Goal: Download file/media

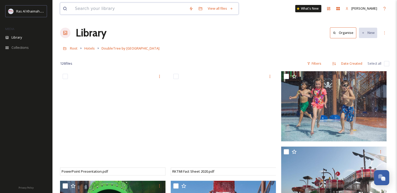
click at [112, 5] on input at bounding box center [129, 8] width 114 height 11
paste input "[PERSON_NAME][GEOGRAPHIC_DATA]"
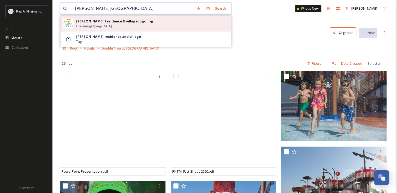
type input "[PERSON_NAME][GEOGRAPHIC_DATA]"
click at [114, 19] on div "[PERSON_NAME] Residence & village logo.jpg" at bounding box center [114, 21] width 77 height 5
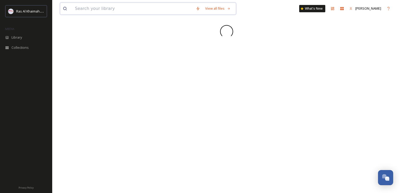
click at [116, 11] on input at bounding box center [132, 8] width 121 height 11
paste input "[PERSON_NAME][GEOGRAPHIC_DATA]"
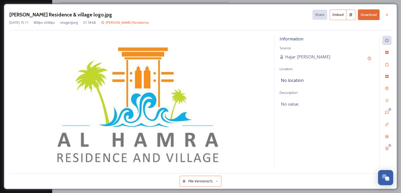
type input "[PERSON_NAME][GEOGRAPHIC_DATA]"
click at [117, 5] on div "[PERSON_NAME] Residence & village logo.jpg Share Embed Download [DATE] 15:11 80…" at bounding box center [200, 96] width 393 height 185
click at [384, 13] on div at bounding box center [386, 14] width 9 height 9
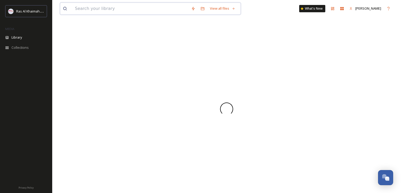
click at [128, 11] on input at bounding box center [130, 8] width 116 height 11
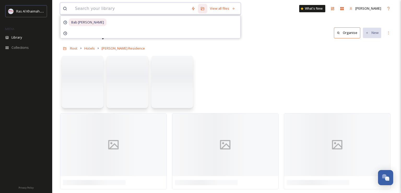
paste input "[PERSON_NAME][GEOGRAPHIC_DATA]"
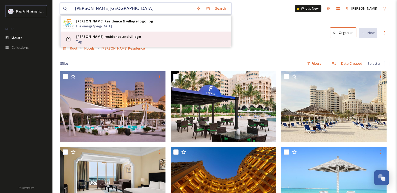
type input "[PERSON_NAME][GEOGRAPHIC_DATA]"
click at [128, 40] on div "[PERSON_NAME] residence and village Tag" at bounding box center [152, 39] width 152 height 10
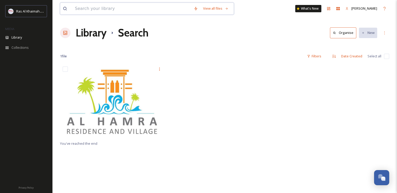
click at [85, 14] on input at bounding box center [131, 8] width 119 height 11
paste input "[PERSON_NAME]"
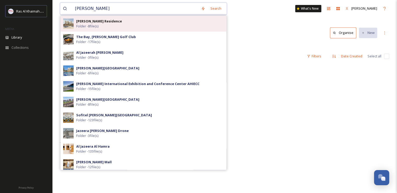
type input "[PERSON_NAME]"
click at [98, 26] on span "Folder - 8 file(s)" at bounding box center [87, 26] width 22 height 5
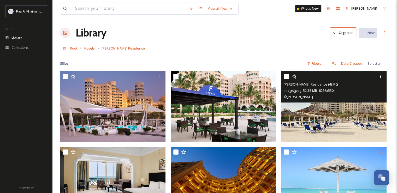
click at [317, 107] on img at bounding box center [334, 106] width 106 height 71
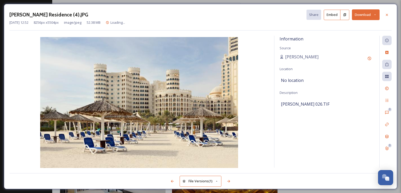
click at [361, 16] on button "Download" at bounding box center [366, 14] width 28 height 11
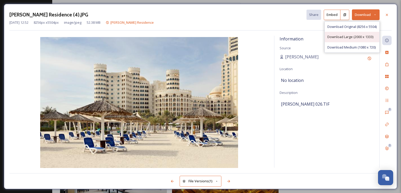
click at [356, 33] on div "Download Large (2000 x 1333)" at bounding box center [352, 37] width 55 height 10
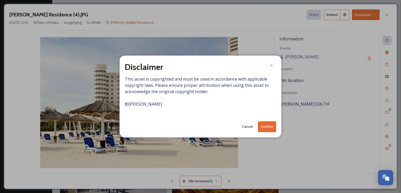
click at [268, 126] on button "Confirm" at bounding box center [267, 126] width 18 height 11
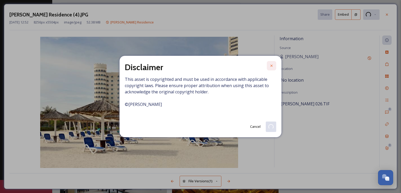
click at [274, 62] on div at bounding box center [271, 65] width 9 height 9
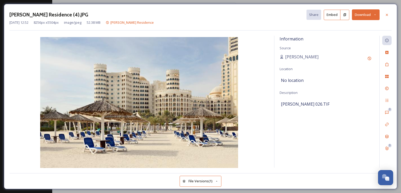
click at [357, 14] on button "Download" at bounding box center [366, 14] width 28 height 11
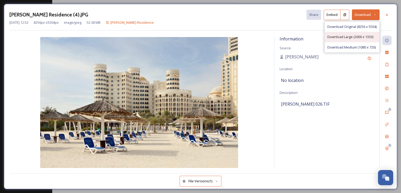
click at [338, 41] on div "Download Large (2000 x 1333)" at bounding box center [352, 37] width 55 height 10
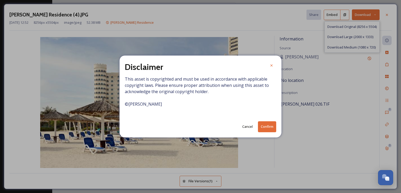
click at [271, 126] on button "Confirm" at bounding box center [267, 126] width 18 height 11
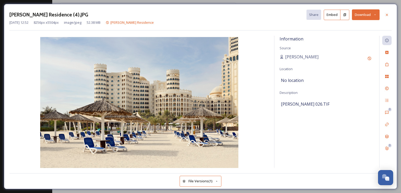
click at [133, 8] on div "Al Hamra Residence (4).JPG Share Embed Download Nov 20 2024 12:52 8256 px x 550…" at bounding box center [200, 96] width 393 height 185
click at [134, 4] on div "Al Hamra Residence (4).JPG Share Embed Download Nov 20 2024 12:52 8256 px x 550…" at bounding box center [200, 96] width 393 height 185
click at [386, 14] on icon at bounding box center [387, 15] width 4 height 4
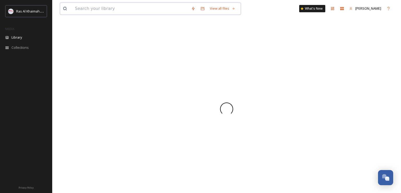
click at [82, 11] on input at bounding box center [130, 8] width 116 height 11
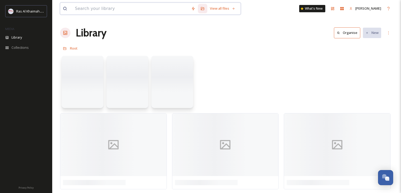
click at [86, 9] on input at bounding box center [130, 8] width 116 height 11
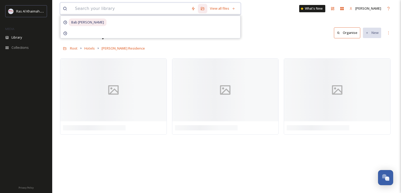
paste input "Anantara Mina"
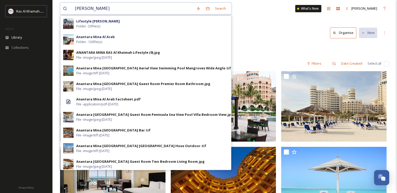
type input "Anantara Mina"
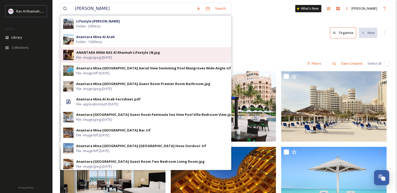
click at [161, 55] on div "ANANTARA MINA RAS Al Khaimah Lifestyle (9).jpg File - image/jpeg - Aug 13 2025" at bounding box center [152, 55] width 152 height 10
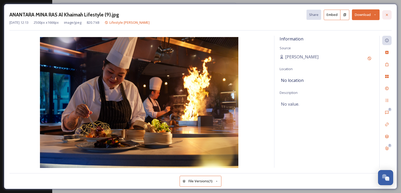
click at [388, 13] on icon at bounding box center [387, 15] width 4 height 4
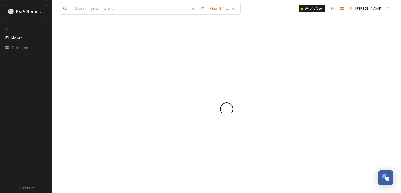
click at [92, 14] on div "View all files" at bounding box center [150, 9] width 181 height 12
click at [92, 13] on input at bounding box center [130, 8] width 116 height 11
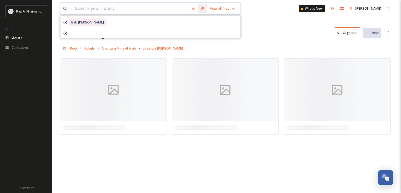
paste input "Anantara Mina"
type input "Anantara Mina"
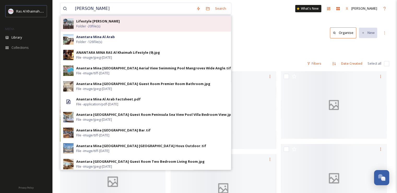
click at [116, 24] on div "Lifestyle Anantara Mina Folder - 20 file(s)" at bounding box center [152, 24] width 152 height 10
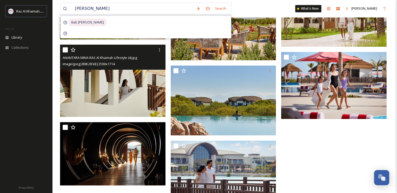
scroll to position [392, 0]
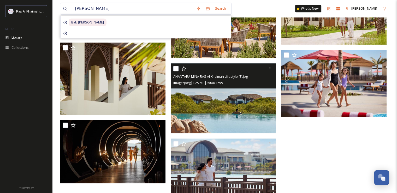
click at [207, 104] on img at bounding box center [224, 98] width 106 height 70
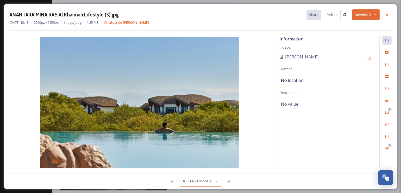
click at [384, 14] on div at bounding box center [386, 14] width 9 height 9
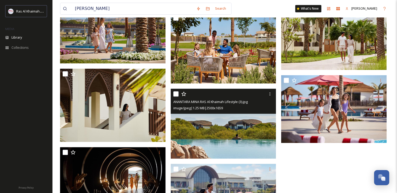
scroll to position [368, 0]
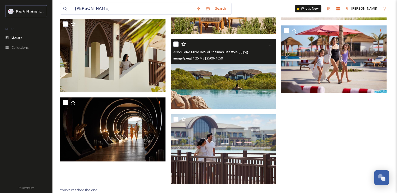
click at [211, 76] on img at bounding box center [224, 74] width 106 height 70
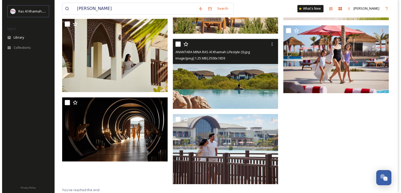
scroll to position [397, 0]
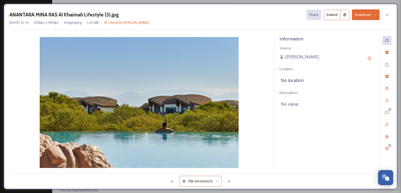
click at [356, 14] on button "Download" at bounding box center [366, 14] width 28 height 11
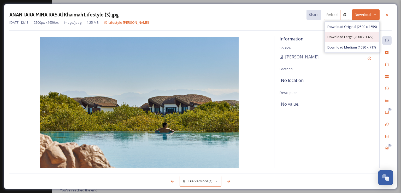
click at [342, 38] on span "Download Large (2000 x 1327)" at bounding box center [350, 36] width 46 height 5
